Goal: Entertainment & Leisure: Consume media (video, audio)

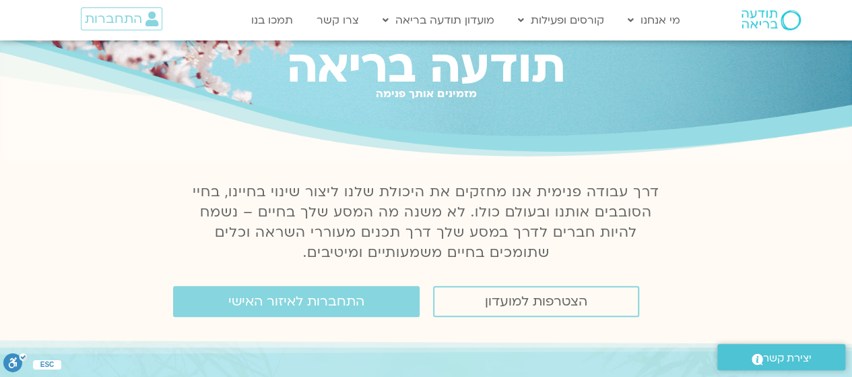
scroll to position [43, 0]
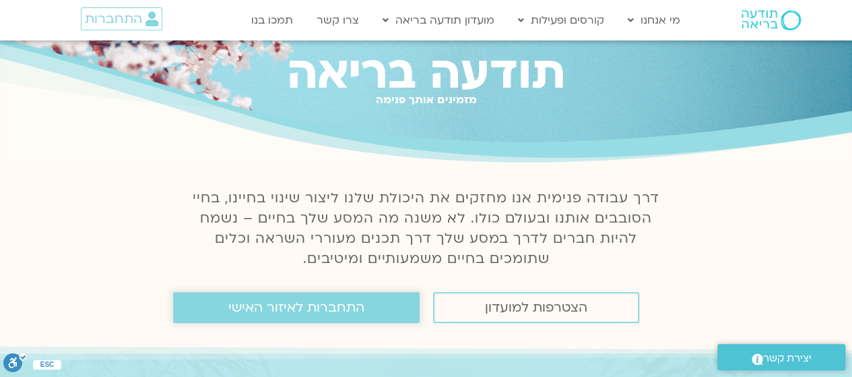
click at [259, 302] on span "התחברות לאיזור האישי" at bounding box center [296, 307] width 136 height 15
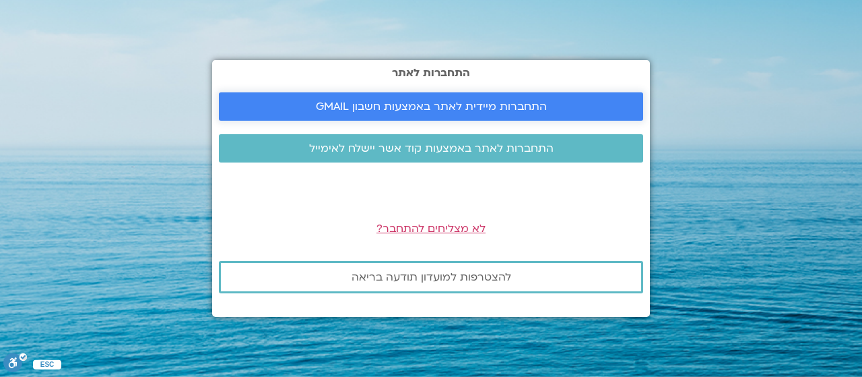
click at [369, 103] on span "התחברות מיידית לאתר באמצעות חשבון GMAIL" at bounding box center [431, 106] width 231 height 12
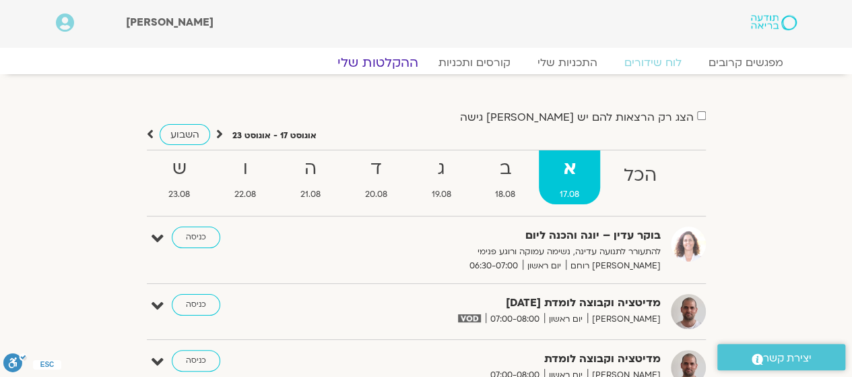
click at [365, 57] on link "ההקלטות שלי" at bounding box center [377, 63] width 113 height 16
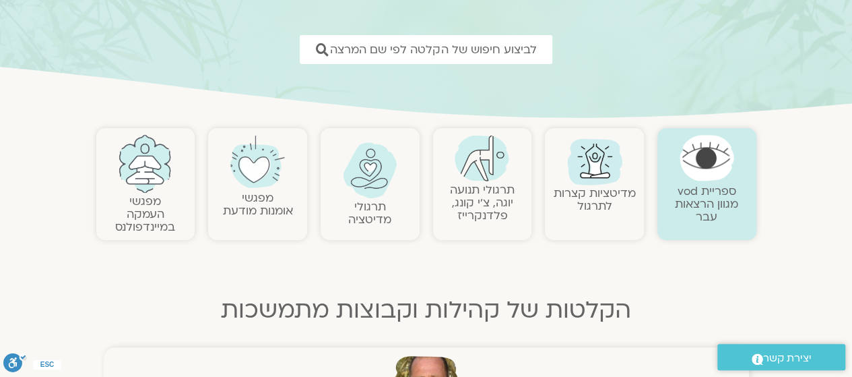
scroll to position [181, 0]
click at [386, 197] on div at bounding box center [370, 175] width 86 height 68
click at [371, 200] on link "תרגולי מדיטציה" at bounding box center [369, 212] width 43 height 28
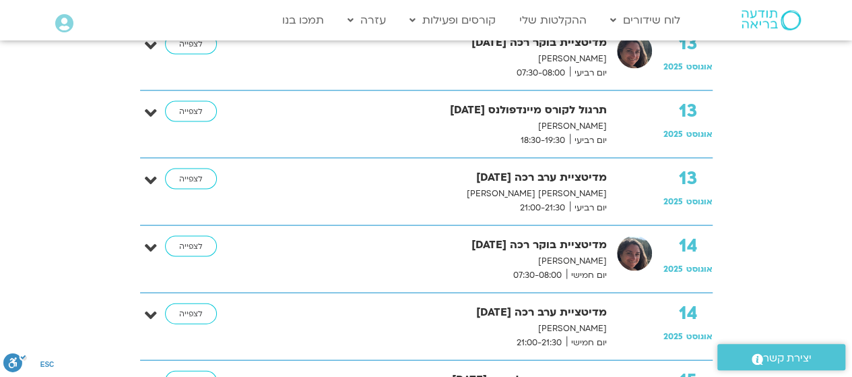
scroll to position [1312, 0]
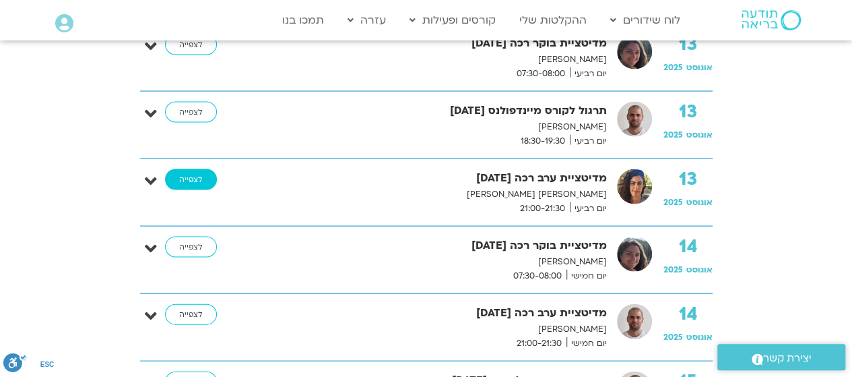
click at [187, 174] on link "לצפייה" at bounding box center [191, 180] width 52 height 22
